Goal: Use online tool/utility: Utilize a website feature to perform a specific function

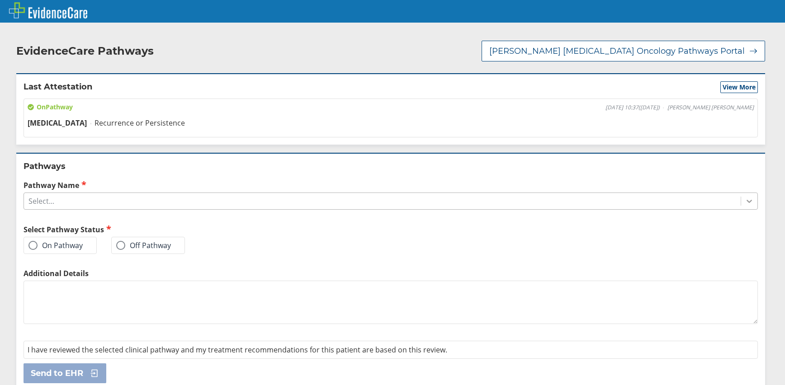
click at [744, 198] on icon at bounding box center [748, 201] width 9 height 9
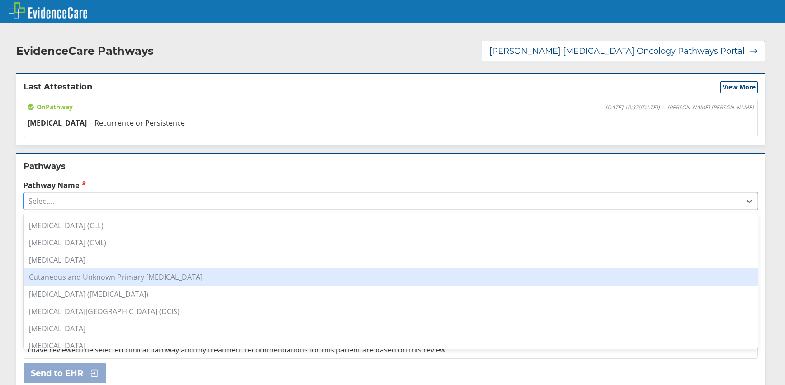
scroll to position [271, 0]
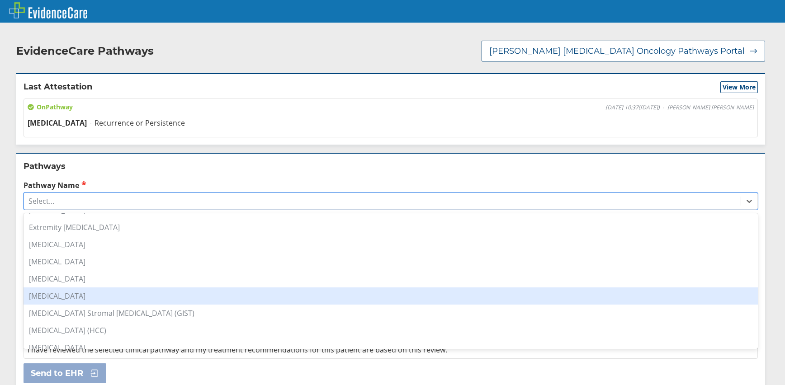
click at [75, 292] on div "[MEDICAL_DATA]" at bounding box center [391, 295] width 734 height 17
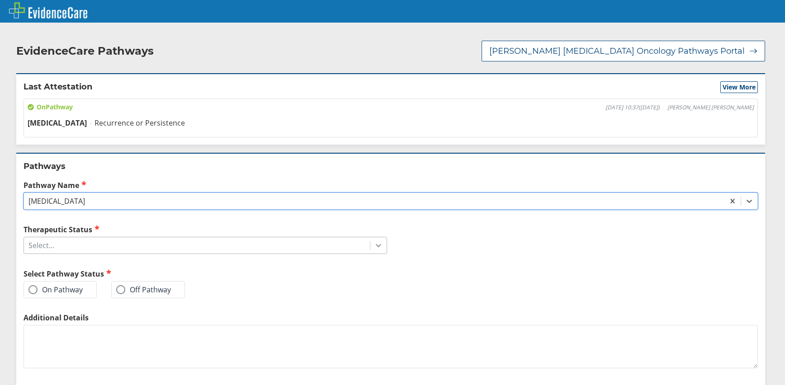
click at [376, 245] on icon at bounding box center [378, 246] width 5 height 3
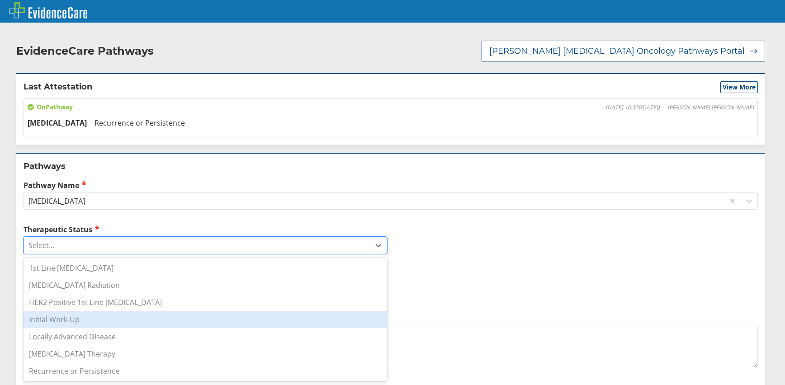
scroll to position [52, 0]
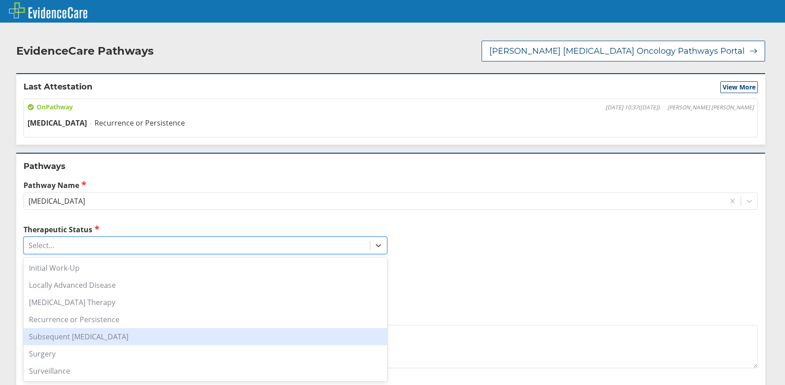
click at [130, 336] on div "Subsequent [MEDICAL_DATA]" at bounding box center [205, 336] width 363 height 17
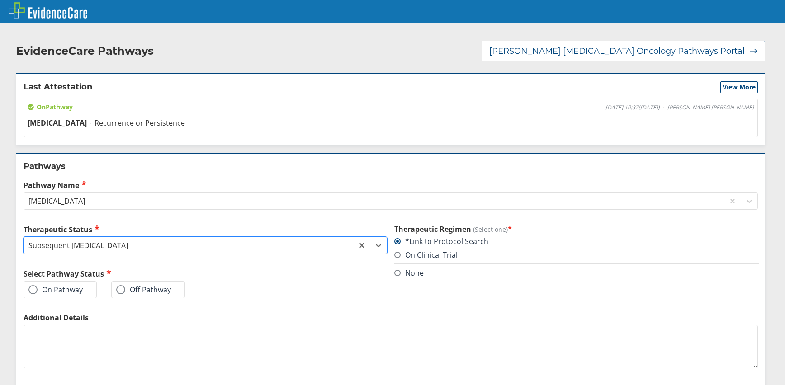
click at [33, 286] on span at bounding box center [32, 289] width 9 height 9
click at [0, 0] on input "On Pathway" at bounding box center [0, 0] width 0 height 0
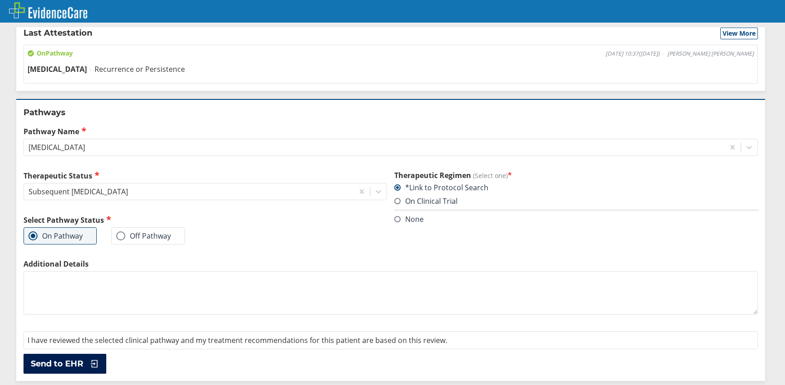
click at [71, 361] on span "Send to EHR" at bounding box center [57, 363] width 52 height 11
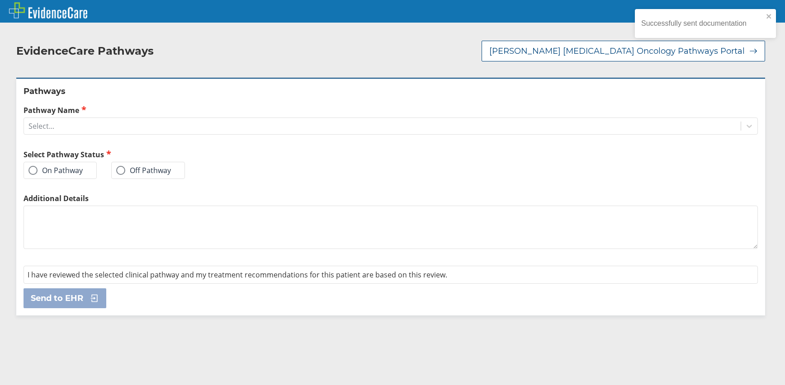
scroll to position [0, 0]
